Goal: Find specific page/section: Find specific page/section

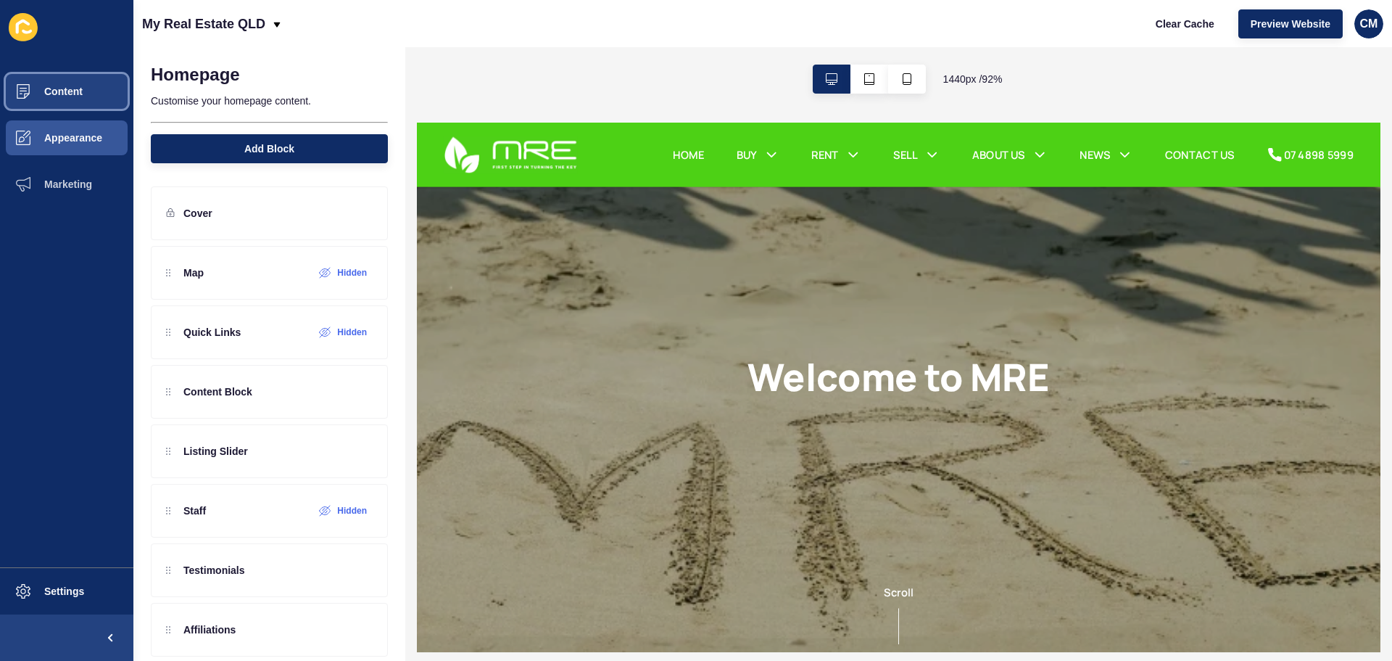
click at [50, 89] on span "Content" at bounding box center [40, 92] width 85 height 12
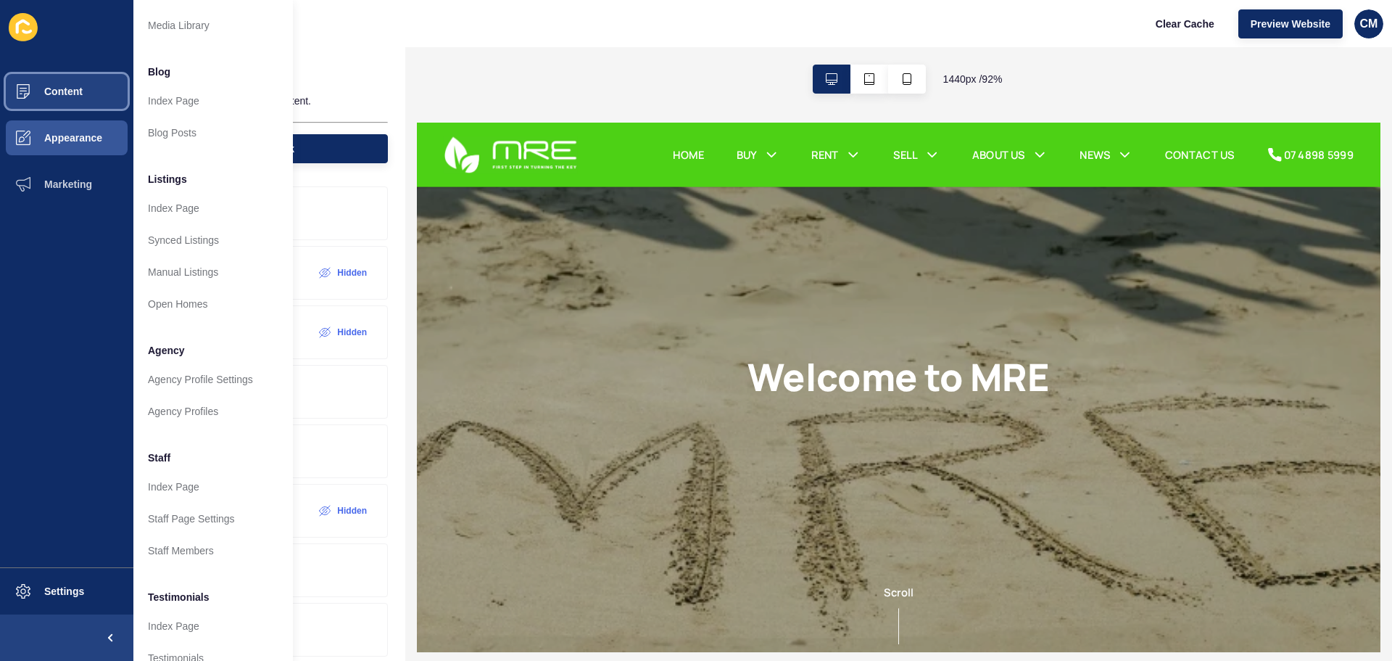
scroll to position [200, 0]
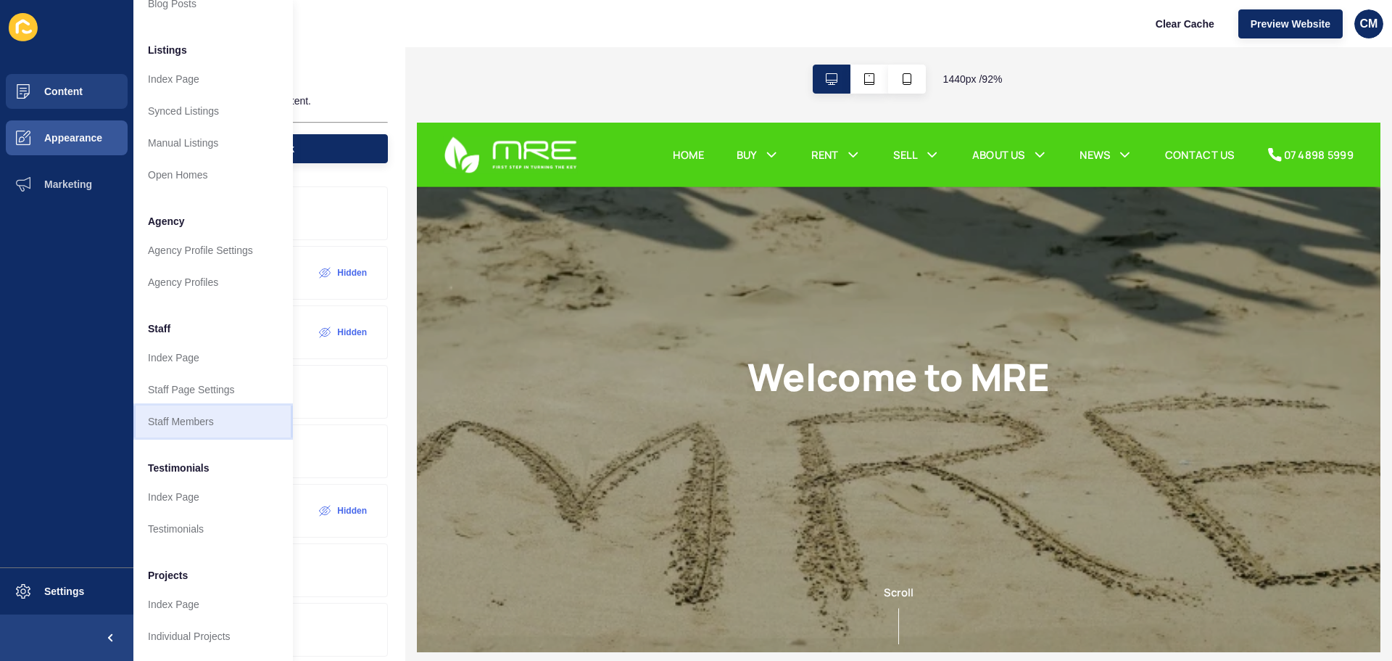
click at [194, 411] on link "Staff Members" at bounding box center [213, 421] width 160 height 32
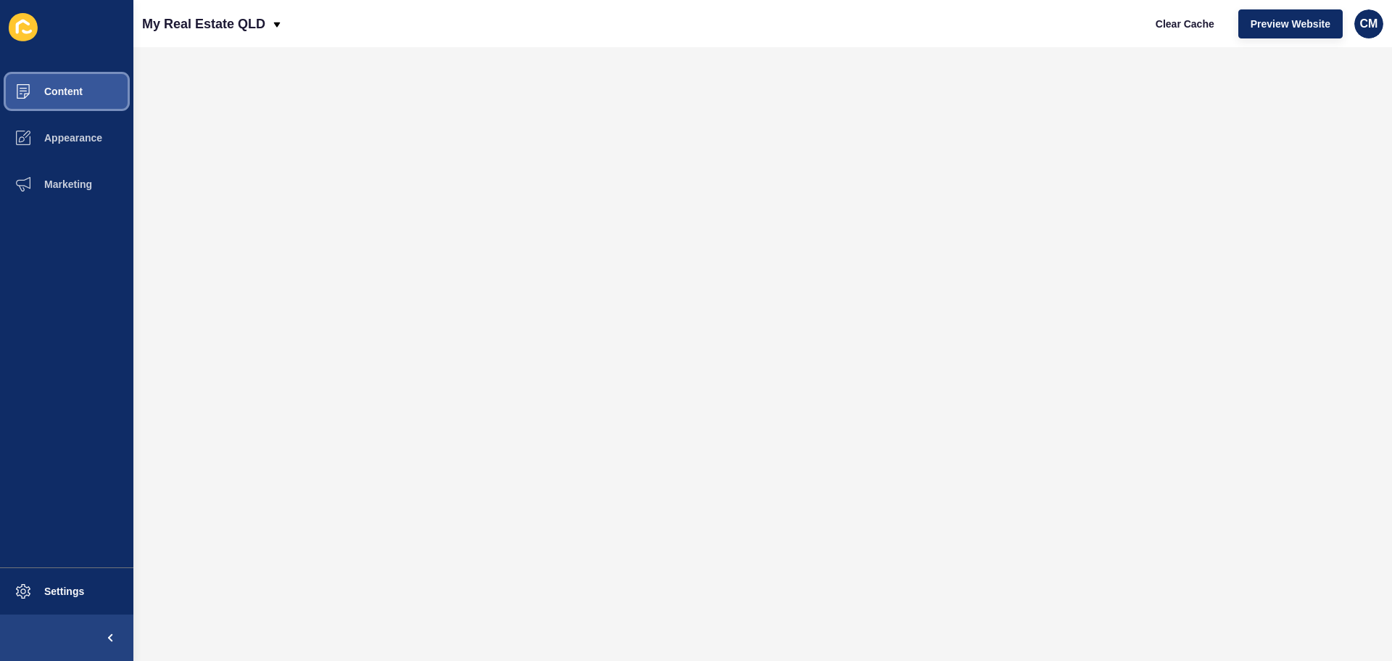
click at [82, 85] on button "Content" at bounding box center [66, 91] width 133 height 46
click at [88, 91] on button "Content" at bounding box center [66, 91] width 133 height 46
